Goal: Information Seeking & Learning: Find specific fact

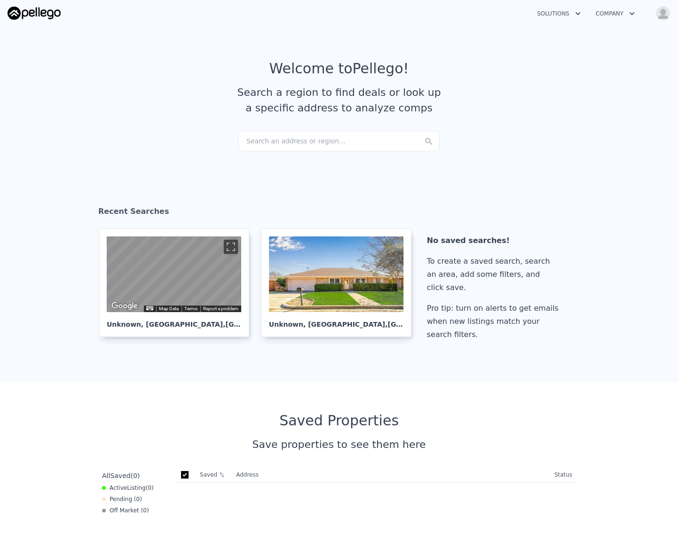
click at [653, 14] on button "Open user menu" at bounding box center [660, 13] width 19 height 15
click at [337, 117] on article "Welcome to Pellego ! Search a region to find deals or look up a specific addres…" at bounding box center [339, 95] width 602 height 70
click at [323, 132] on div "Search an address or region..." at bounding box center [338, 141] width 201 height 21
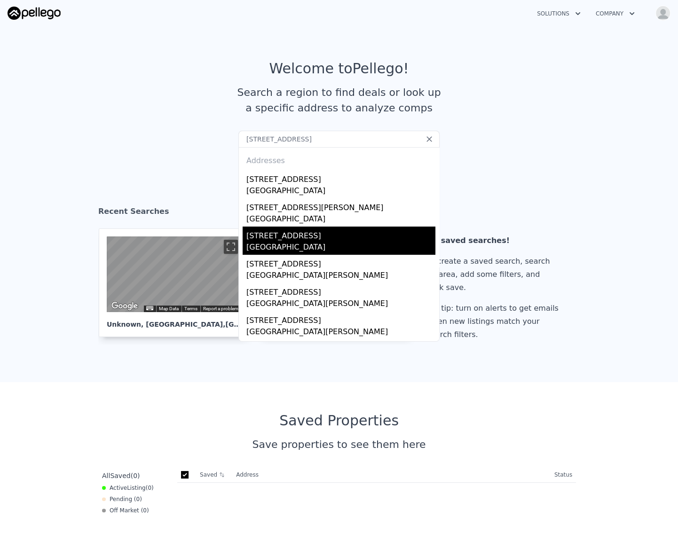
type input "537 Capitol ST, NORTH FORT MYERS, FL 33903"
click at [348, 230] on div "[STREET_ADDRESS]" at bounding box center [340, 234] width 189 height 15
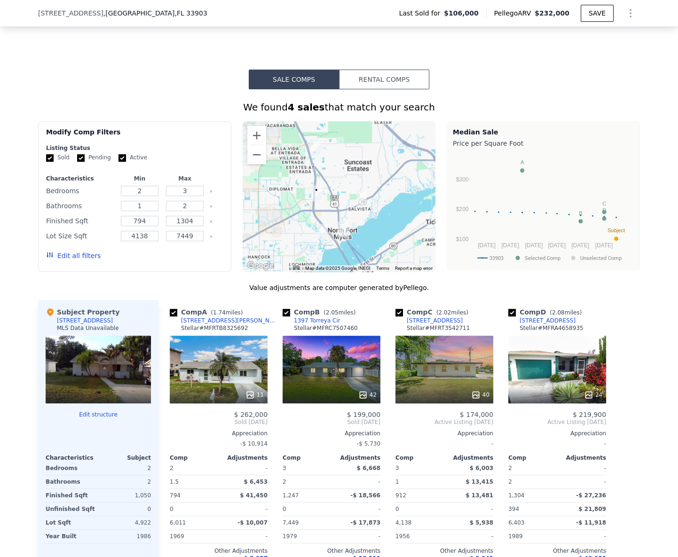
scroll to position [723, 0]
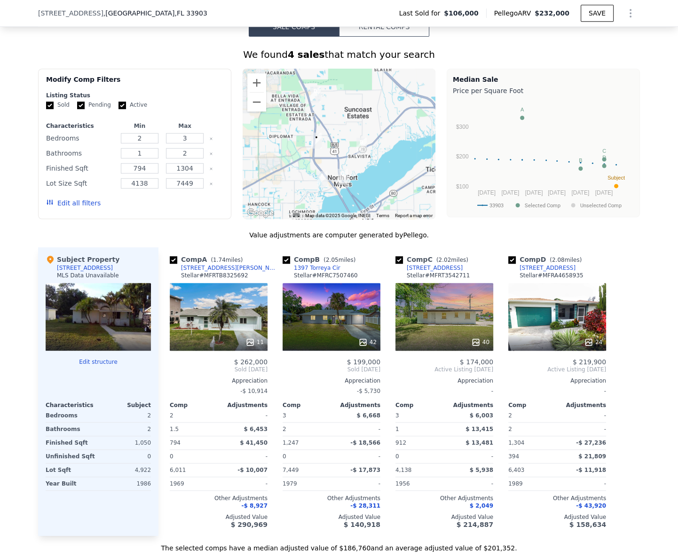
click at [102, 18] on div "537 Capitol St , Palmona Park , FL 33903 Last Sold for $106,000 Pellego ARV $23…" at bounding box center [339, 13] width 602 height 26
click at [103, 12] on span ", Palmona Park , FL 33903" at bounding box center [155, 12] width 104 height 9
click at [204, 272] on div "[STREET_ADDRESS][PERSON_NAME]" at bounding box center [230, 268] width 98 height 8
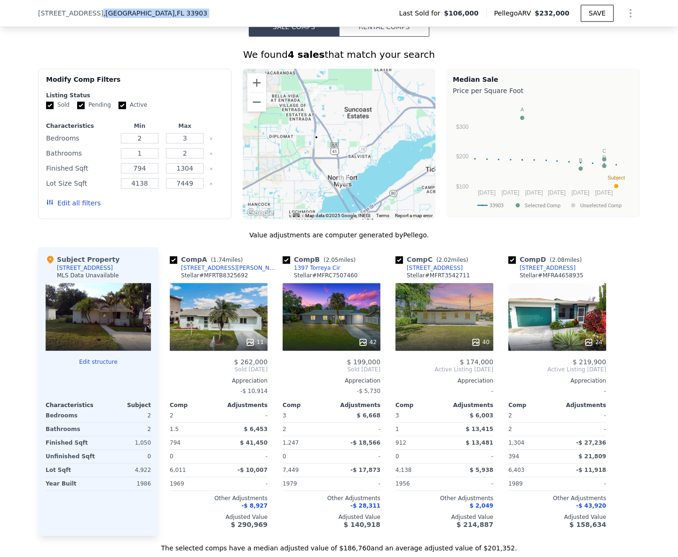
click at [38, 19] on div "537 Capitol St , Palmona Park , FL 33903 Last Sold for $106,000 Pellego ARV $23…" at bounding box center [339, 13] width 602 height 26
click at [40, 14] on span "[STREET_ADDRESS]" at bounding box center [70, 12] width 65 height 9
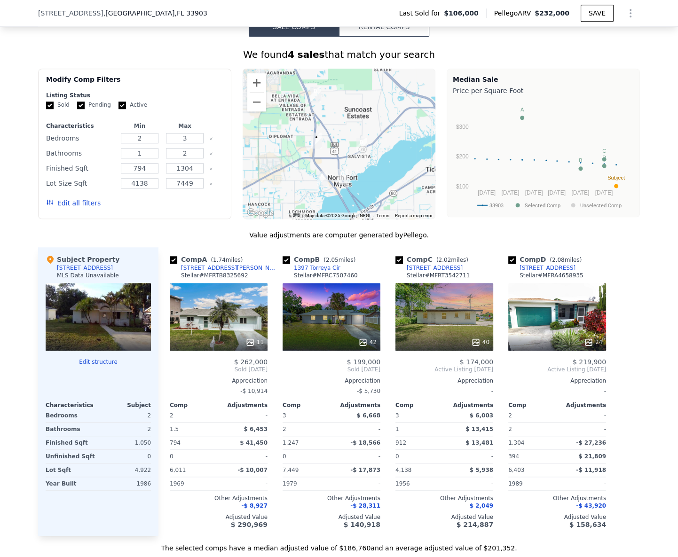
click at [132, 21] on div "537 Capitol St , Palmona Park , FL 33903 Last Sold for $106,000 Pellego ARV $23…" at bounding box center [339, 13] width 602 height 26
drag, startPoint x: 150, startPoint y: 11, endPoint x: 29, endPoint y: 19, distance: 121.5
click at [29, 19] on div "537 Capitol St , Palmona Park , FL 33903 Last Sold for $106,000 Pellego ARV $23…" at bounding box center [339, 13] width 678 height 27
copy div "537 Capitol St , Palmona Park , FL 33903"
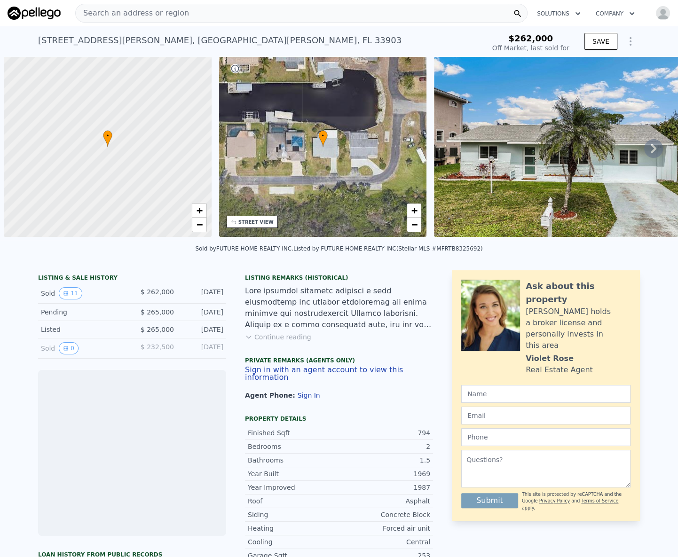
scroll to position [0, 4]
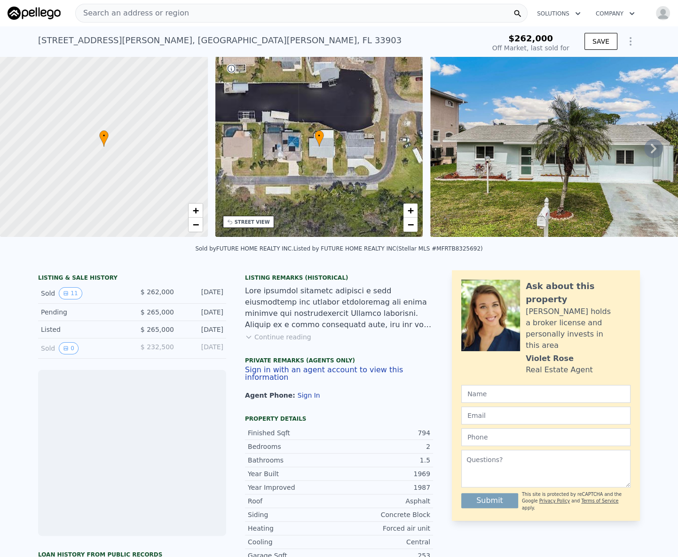
click at [160, 16] on span "Search an address or region" at bounding box center [132, 13] width 113 height 11
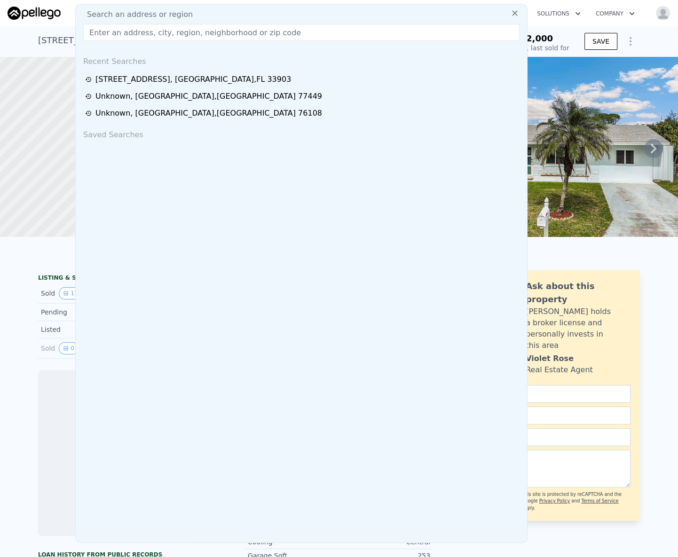
click at [80, 31] on div "Search an address or region Recent Searches [STREET_ADDRESS] Unknown , Fort Wor…" at bounding box center [301, 273] width 452 height 539
click at [68, 37] on div "8151 Cleaves Rd , North Fort Myers , FL 33903" at bounding box center [219, 40] width 363 height 13
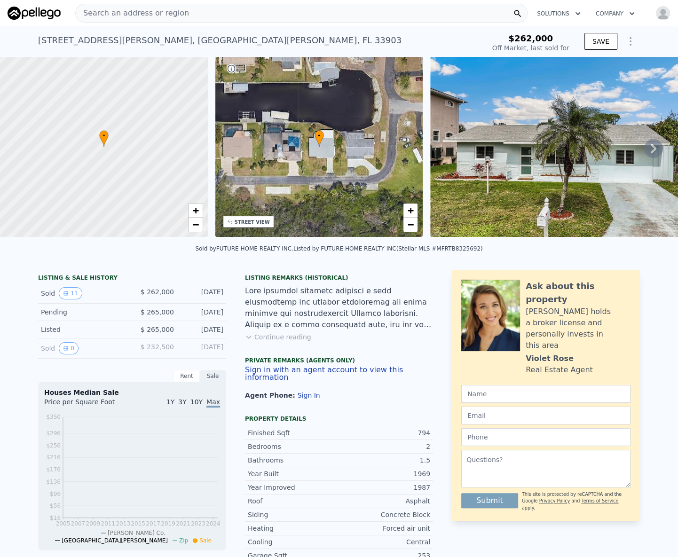
click at [68, 38] on div "8151 Cleaves Rd , North Fort Myers , FL 33903" at bounding box center [219, 40] width 363 height 13
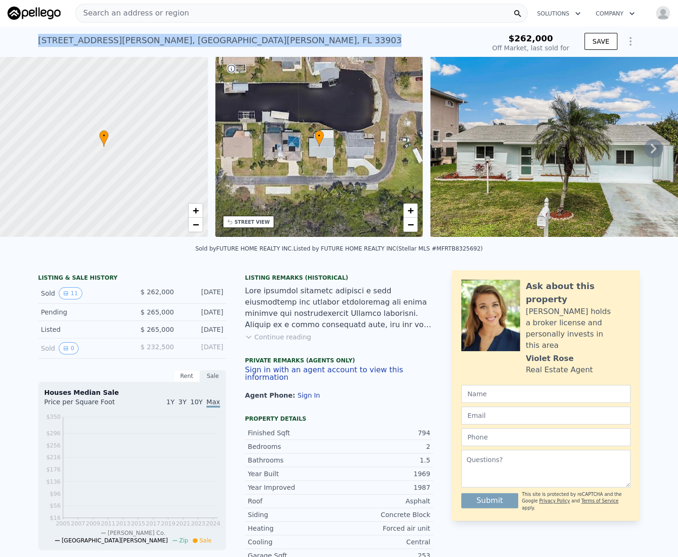
click at [68, 38] on div "8151 Cleaves Rd , North Fort Myers , FL 33903" at bounding box center [219, 40] width 363 height 13
copy div "8151 Cleaves Rd , North Fort Myers , FL 33903 Sold Dec 2024 for $262k"
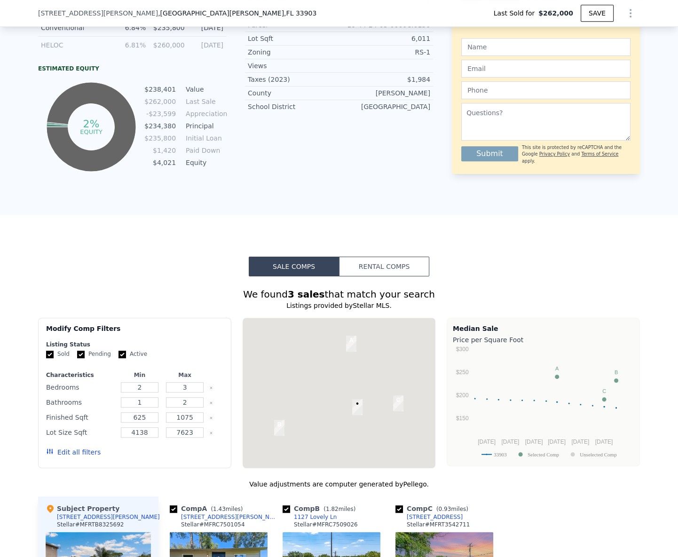
scroll to position [851, 0]
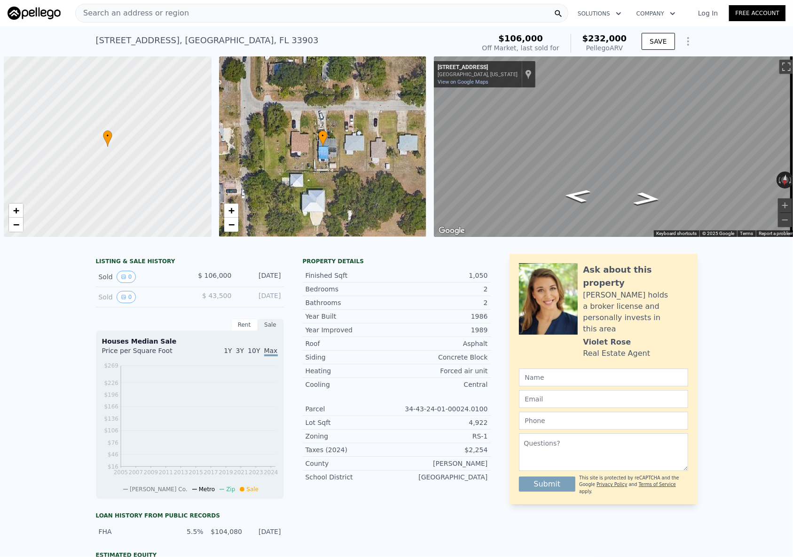
scroll to position [0, 4]
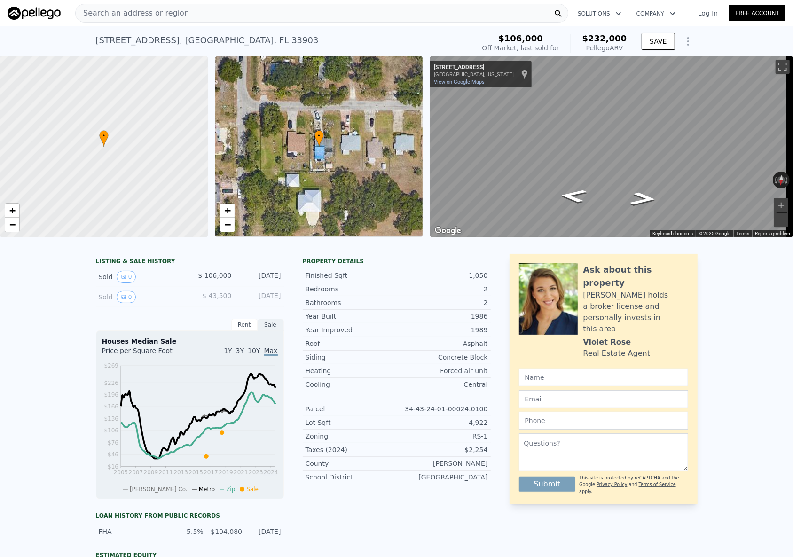
click at [235, 4] on div "Search an address or region" at bounding box center [321, 13] width 493 height 19
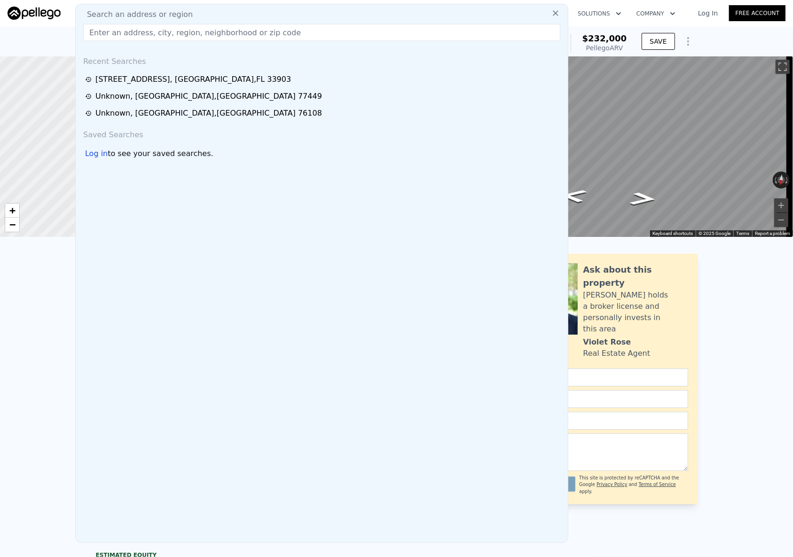
click at [146, 31] on input "text" at bounding box center [321, 32] width 477 height 17
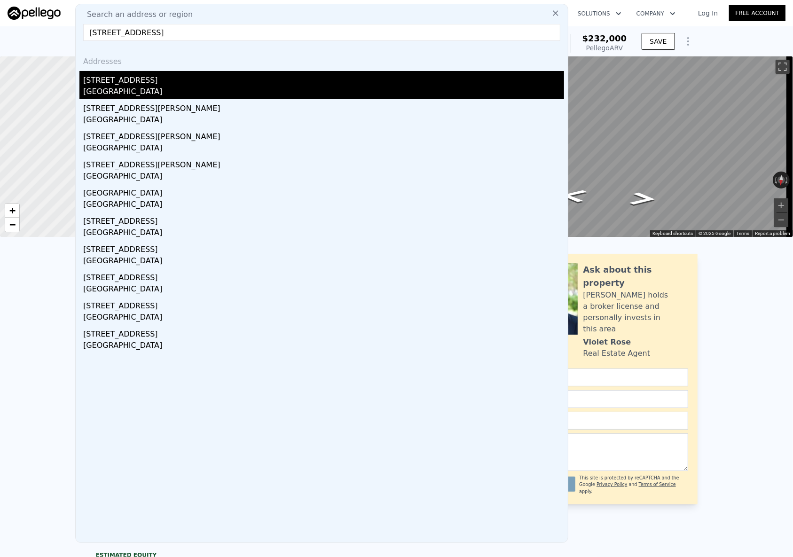
type input "[STREET_ADDRESS]"
click at [138, 76] on div "[STREET_ADDRESS]" at bounding box center [323, 78] width 481 height 15
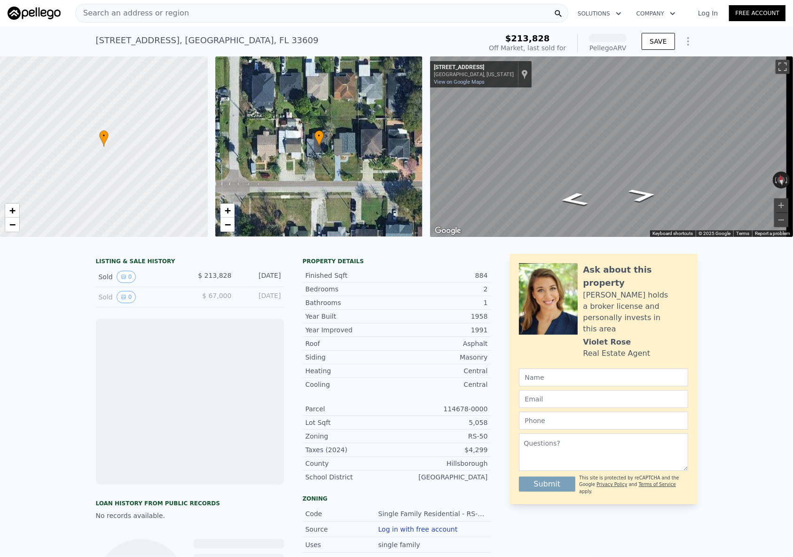
click at [201, 56] on div at bounding box center [103, 147] width 249 height 217
click at [203, 43] on div "[STREET_ADDRESS]" at bounding box center [207, 40] width 223 height 13
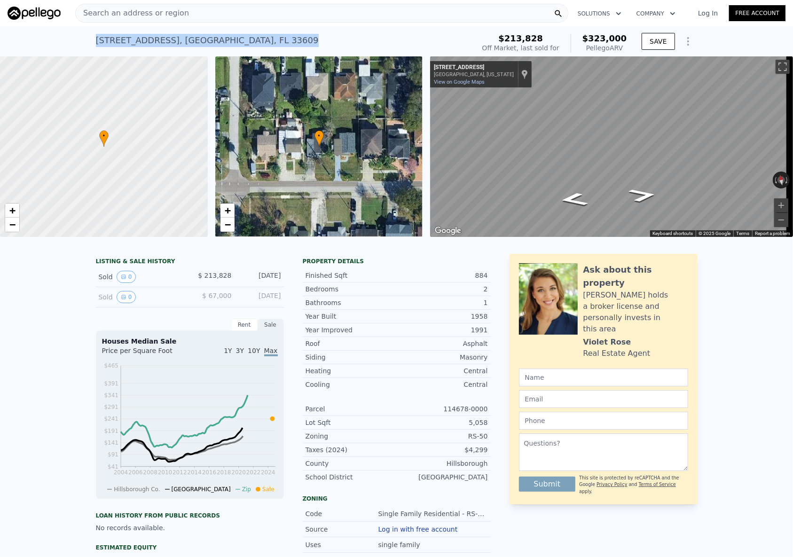
copy div "[STREET_ADDRESS] Sold [DATE] for $213,828 (~ARV $323k )"
